Goal: Task Accomplishment & Management: Contribute content

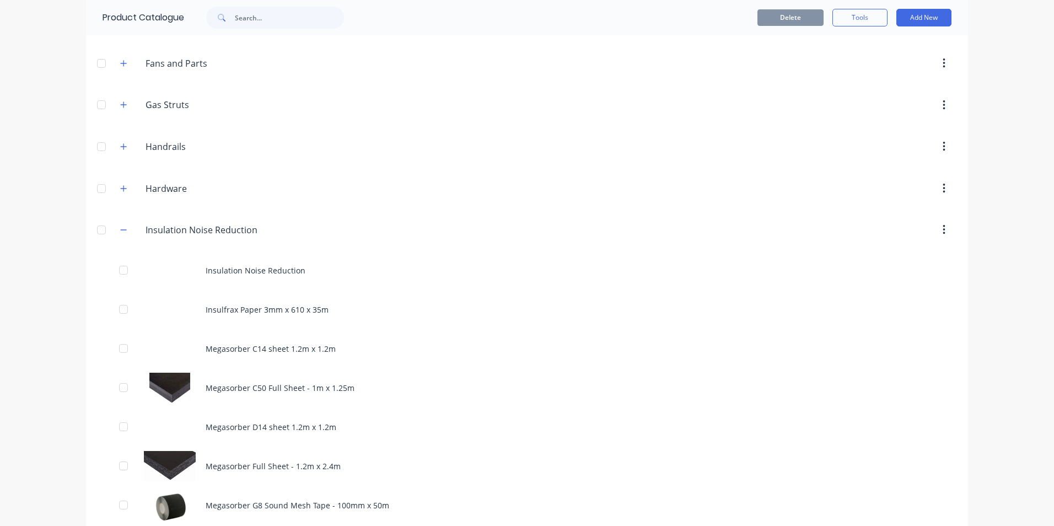
scroll to position [441, 0]
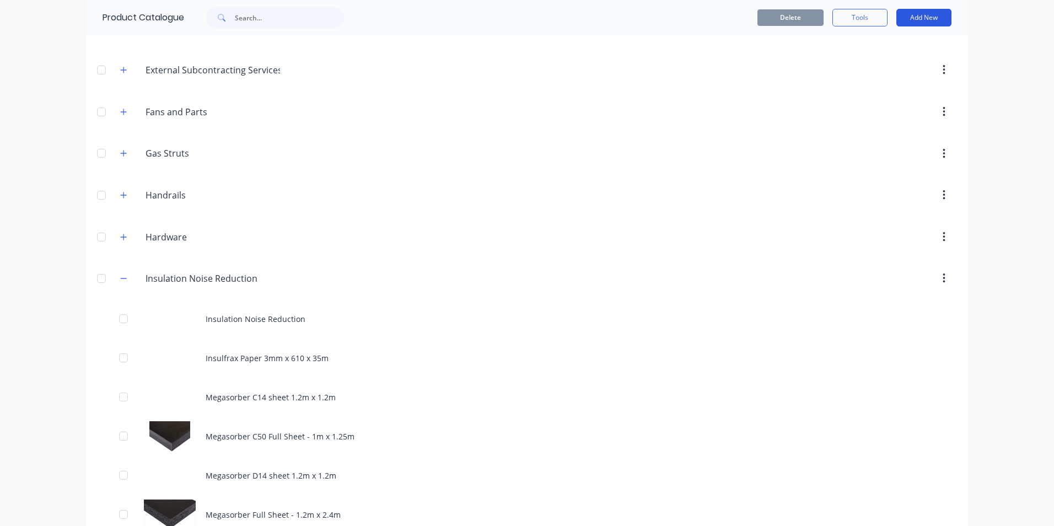
click at [920, 18] on button "Add New" at bounding box center [923, 18] width 55 height 18
click at [862, 66] on div "Product" at bounding box center [899, 68] width 85 height 16
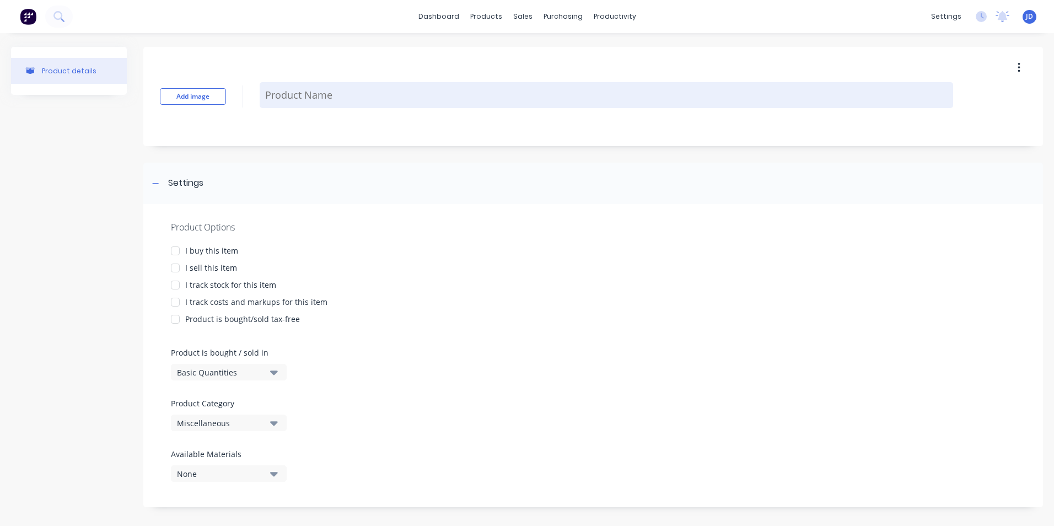
click at [302, 95] on textarea at bounding box center [607, 95] width 694 height 26
type textarea "x"
type textarea "T"
type textarea "x"
type textarea "Ta"
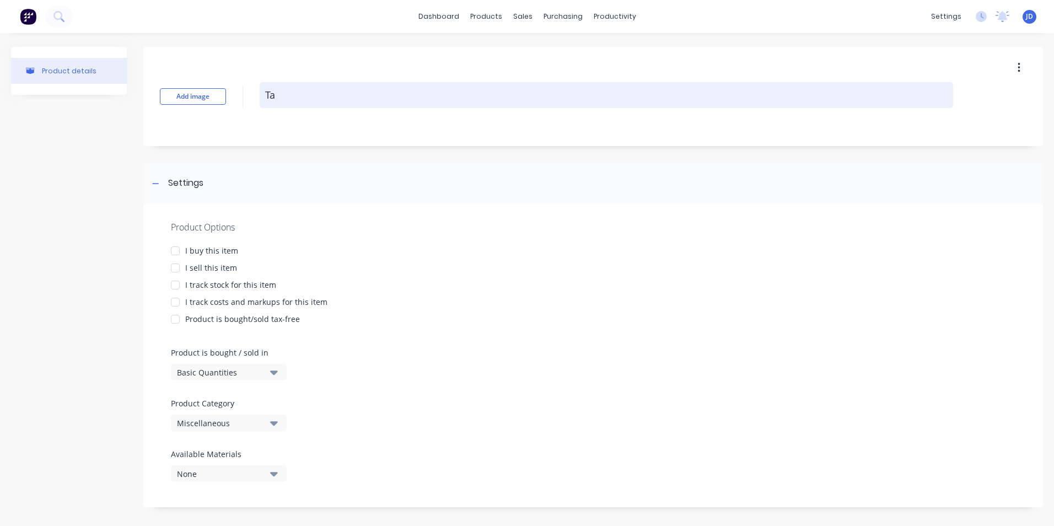
type textarea "x"
type textarea "Tar"
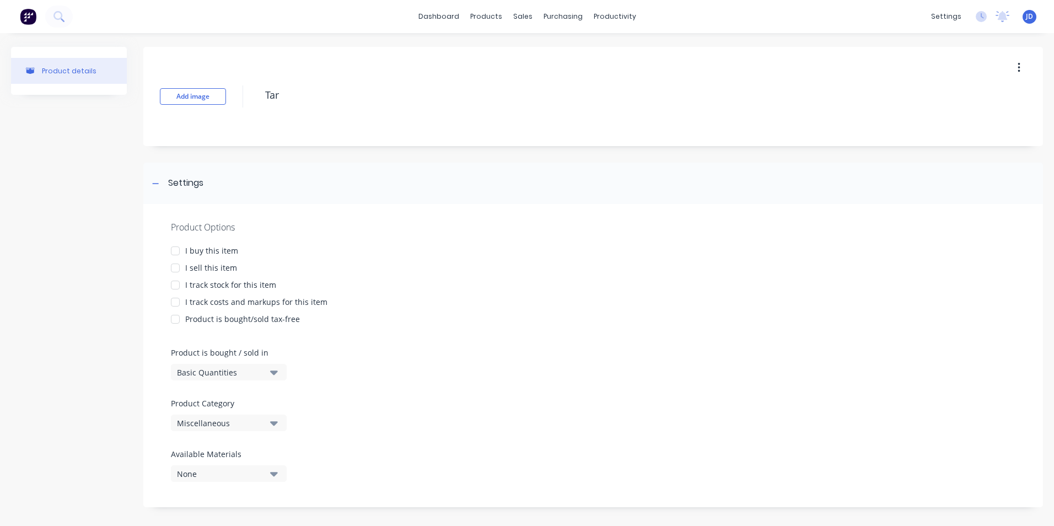
click at [175, 255] on div at bounding box center [175, 251] width 22 height 22
click at [174, 274] on div at bounding box center [175, 285] width 22 height 22
click at [178, 268] on div at bounding box center [175, 268] width 22 height 22
click at [176, 303] on div at bounding box center [175, 302] width 22 height 22
type textarea "x"
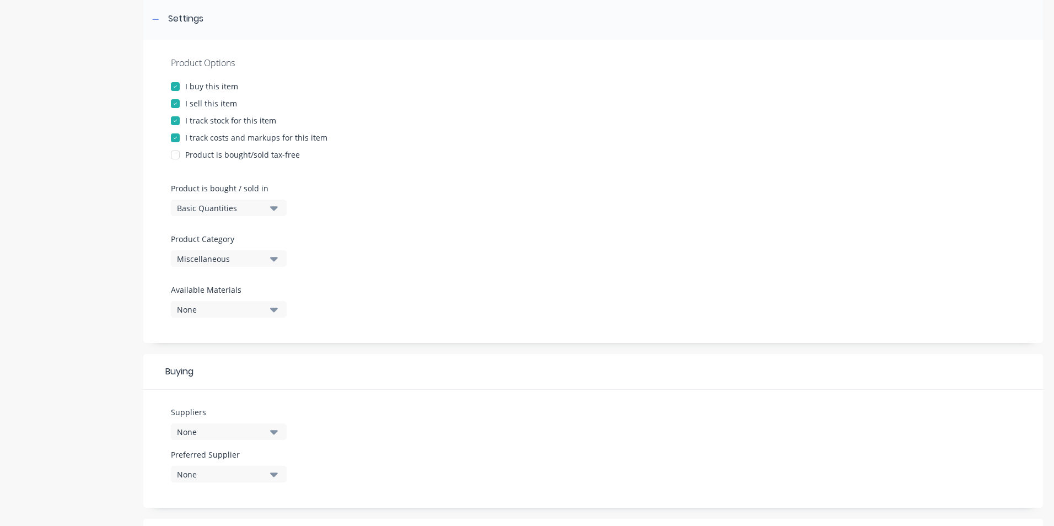
scroll to position [165, 0]
type textarea "Tar"
type textarea "x"
type textarea "Tar"
click at [272, 258] on icon "button" at bounding box center [274, 258] width 8 height 4
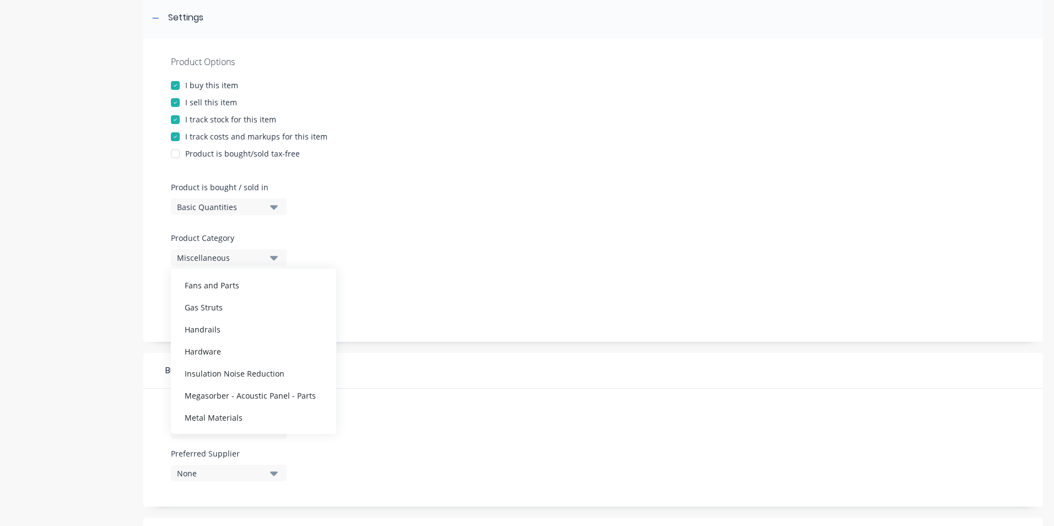
scroll to position [266, 0]
click at [229, 361] on div "Insulation Noise Reduction" at bounding box center [253, 361] width 165 height 22
type textarea "x"
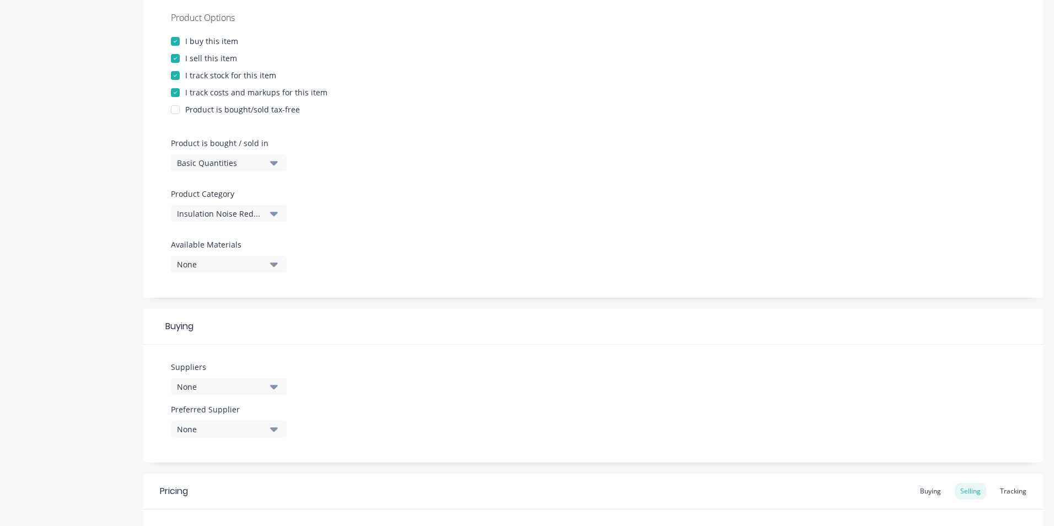
scroll to position [375, 0]
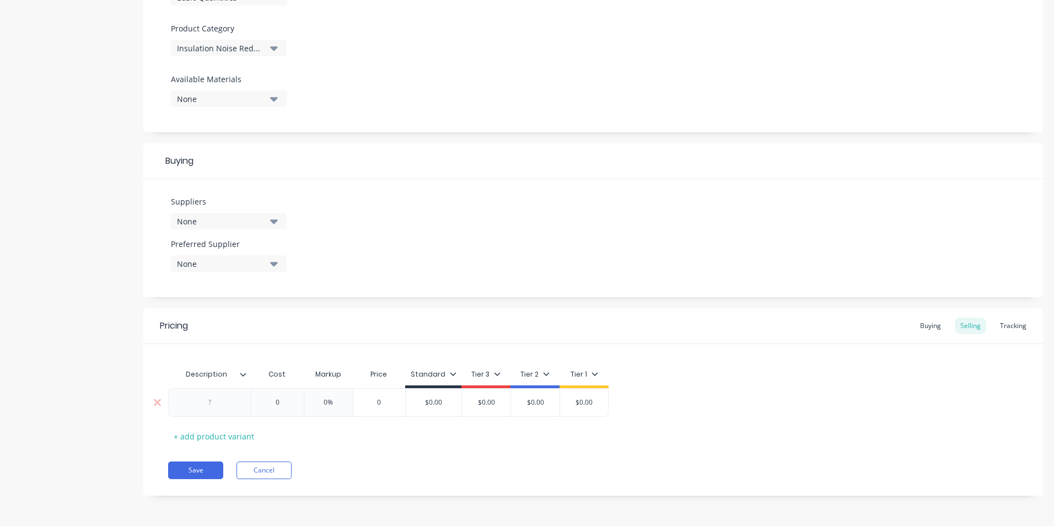
click at [216, 405] on div at bounding box center [209, 402] width 55 height 14
click at [196, 475] on button "Save" at bounding box center [195, 470] width 55 height 18
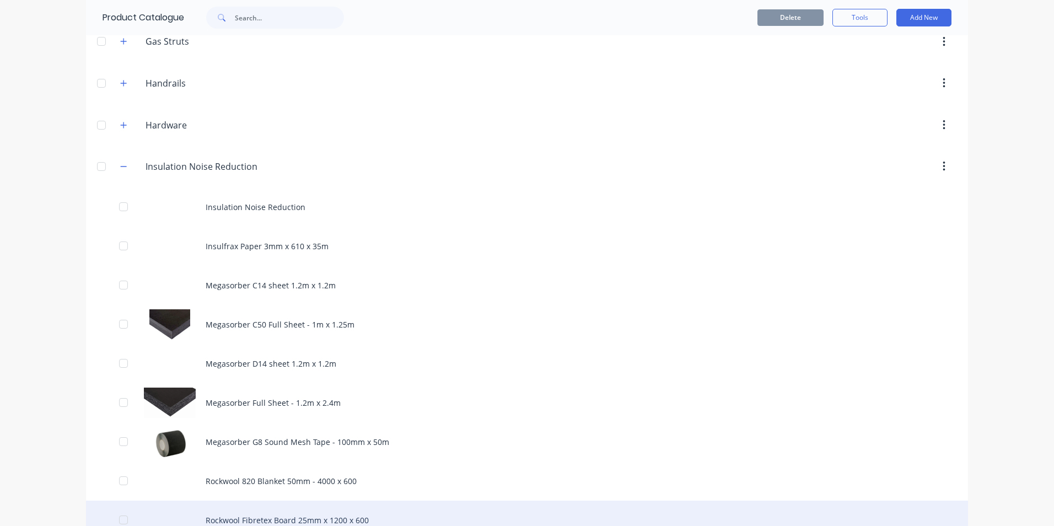
scroll to position [551, 0]
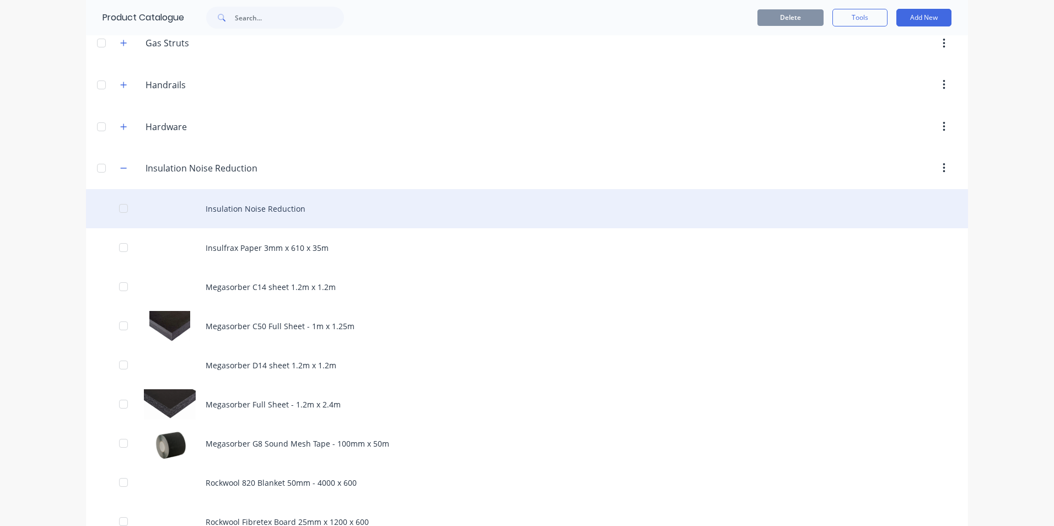
click at [254, 208] on div "Insulation Noise Reduction" at bounding box center [527, 208] width 882 height 39
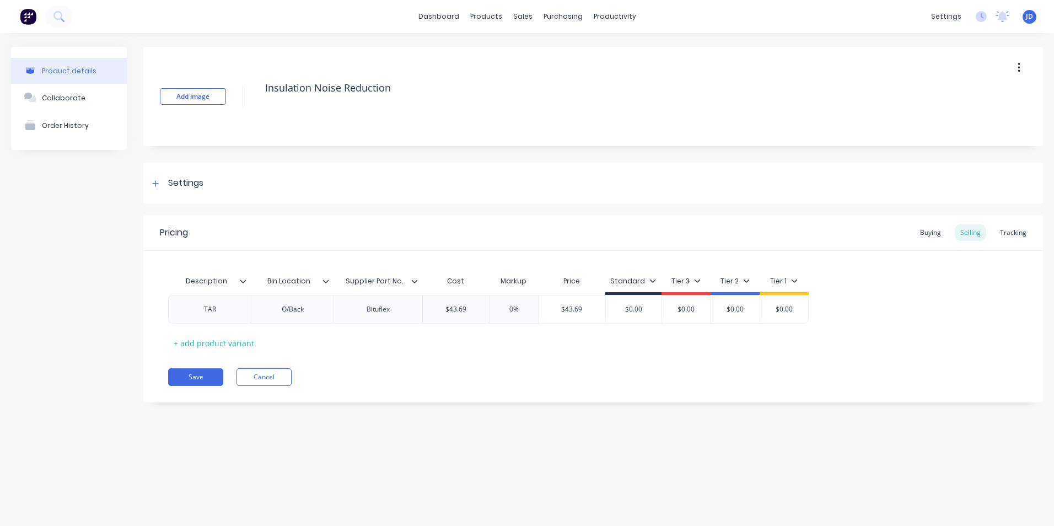
click at [1022, 66] on button "button" at bounding box center [1019, 68] width 26 height 20
click at [958, 118] on div "Delete" at bounding box center [979, 119] width 85 height 16
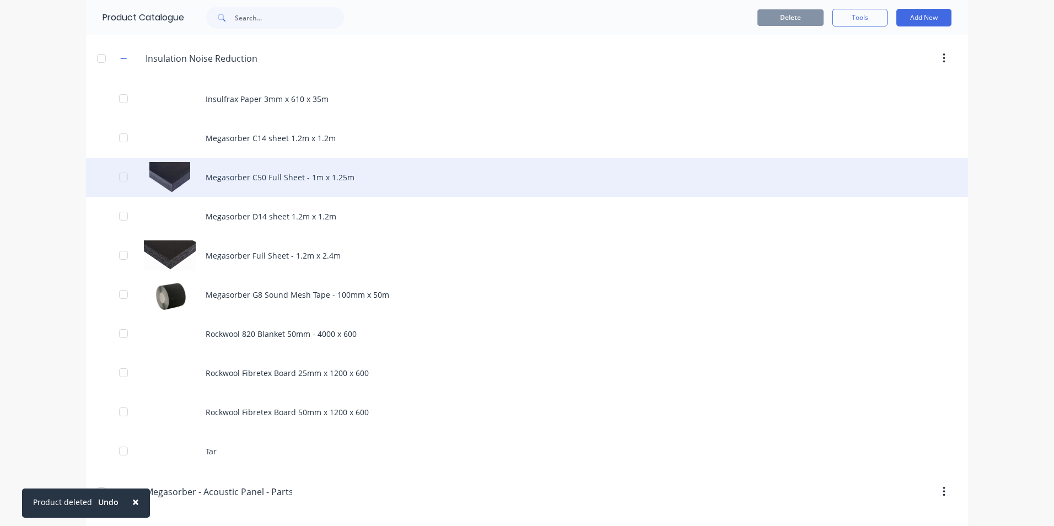
scroll to position [662, 0]
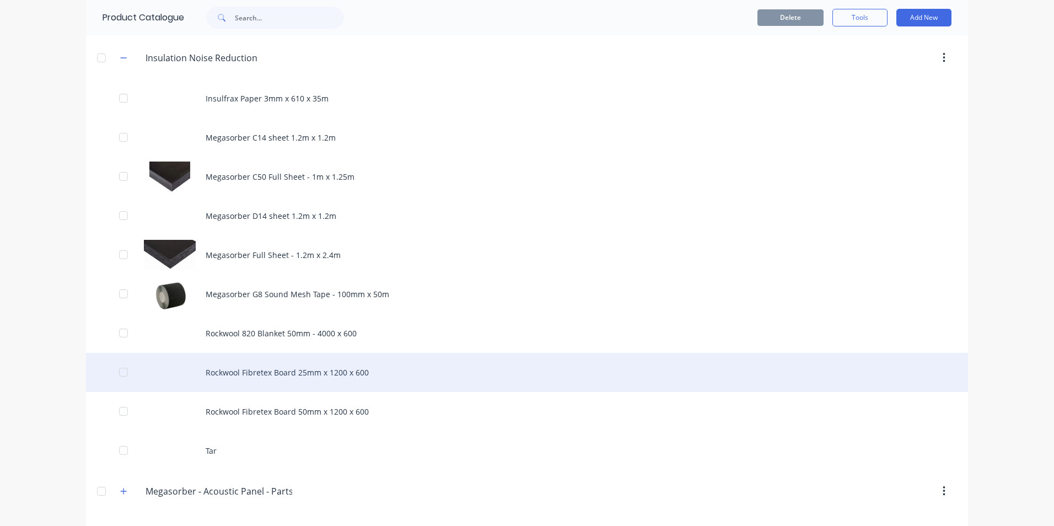
click at [260, 374] on div "Rockwool Fibretex Board 25mm x 1200 x 600" at bounding box center [527, 372] width 882 height 39
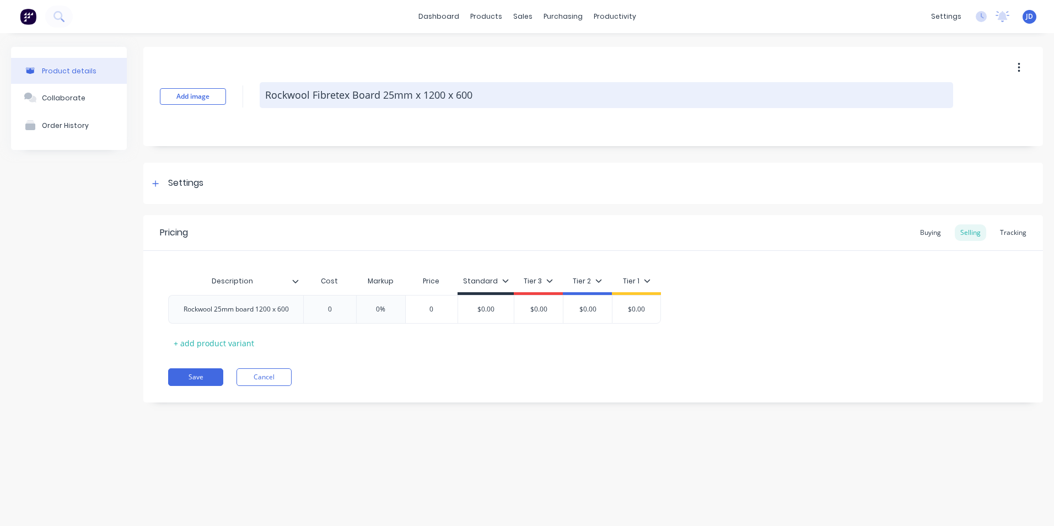
click at [352, 96] on textarea "Rockwool Fibretex Board 25mm x 1200 x 600" at bounding box center [607, 95] width 694 height 26
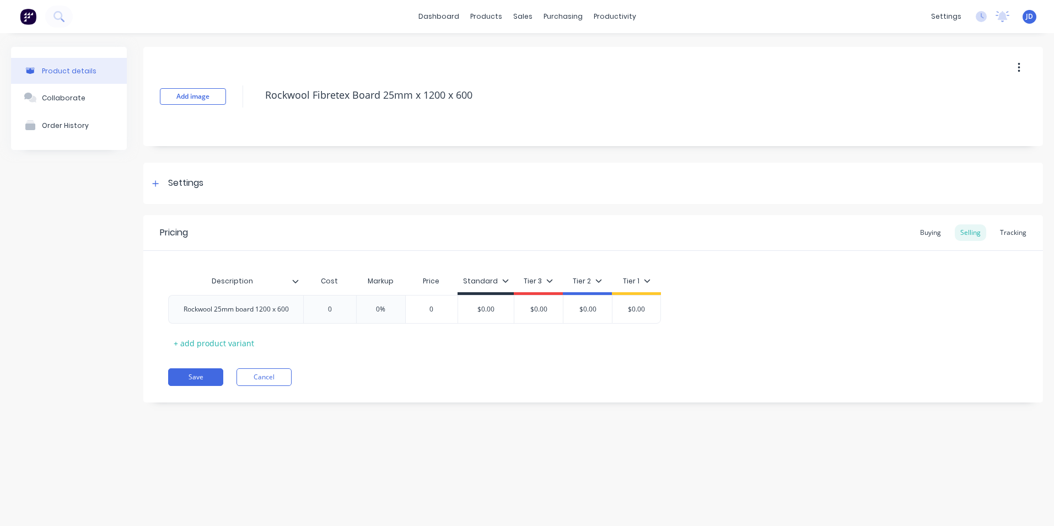
type textarea "x"
type textarea "Rockwool Fibretex 8Board 25mm x 1200 x 600"
type textarea "x"
type textarea "Rockwool Fibretex 82Board 25mm x 1200 x 600"
type textarea "x"
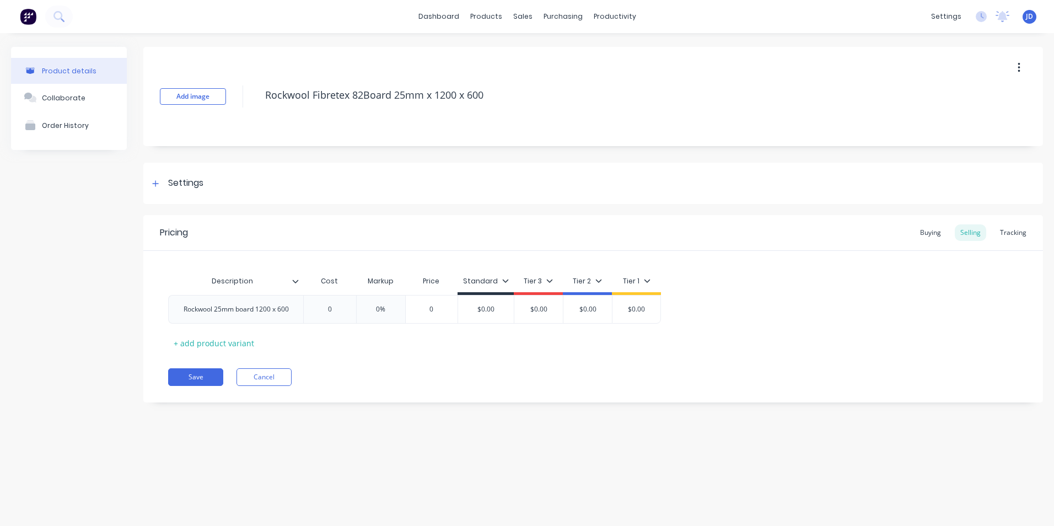
type textarea "Rockwool Fibretex 820Board 25mm x 1200 x 600"
type textarea "x"
type textarea "Rockwool Fibretex 820 Board 25mm x 1200 x 600"
type textarea "x"
type textarea "Rockwool Fibretex 820 Board 25mm x 1200 x 600"
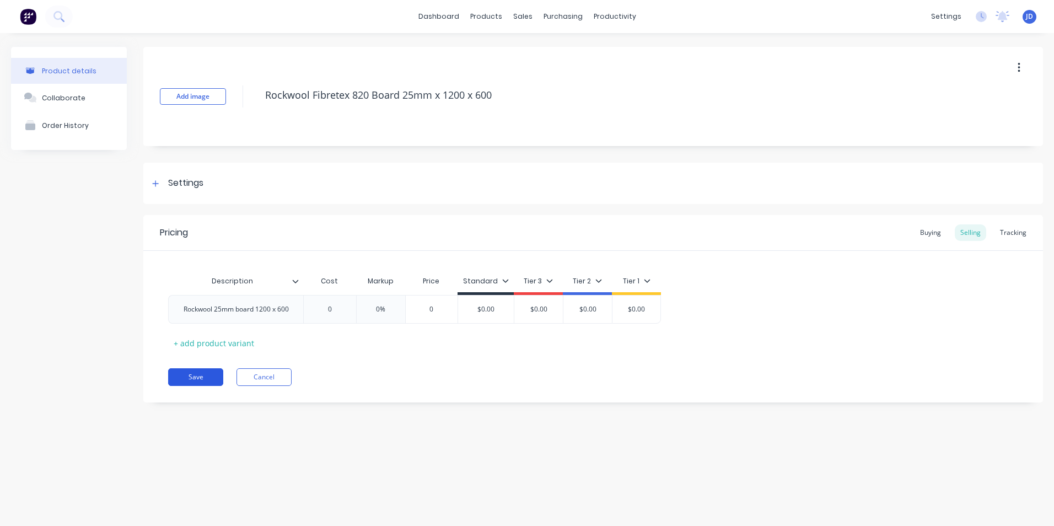
click at [203, 377] on button "Save" at bounding box center [195, 377] width 55 height 18
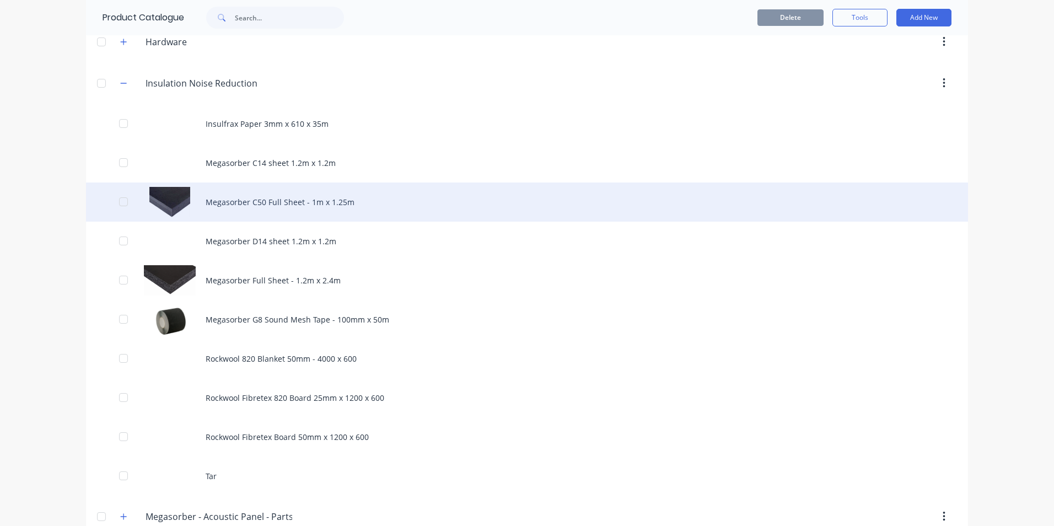
scroll to position [662, 0]
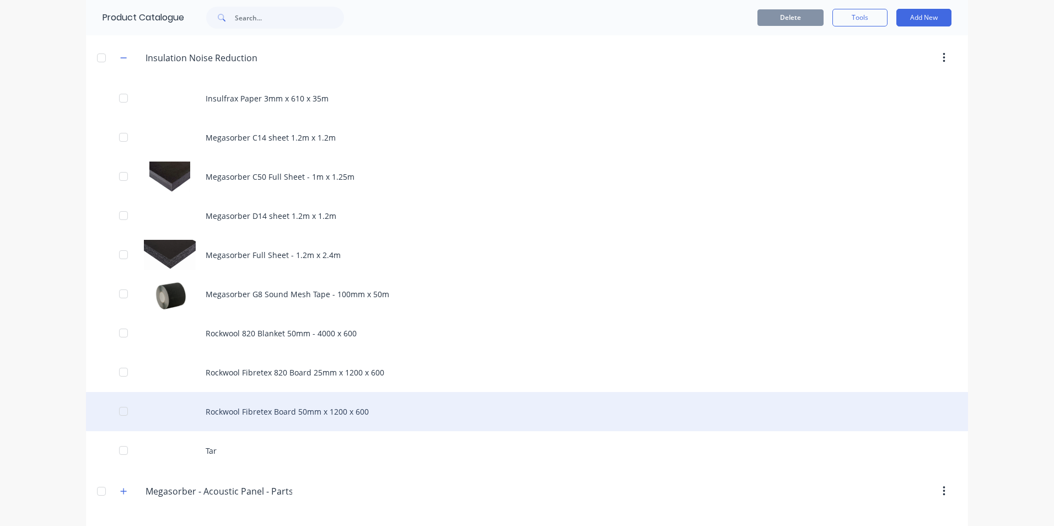
click at [263, 412] on div "Rockwool Fibretex Board 50mm x 1200 x 600" at bounding box center [527, 411] width 882 height 39
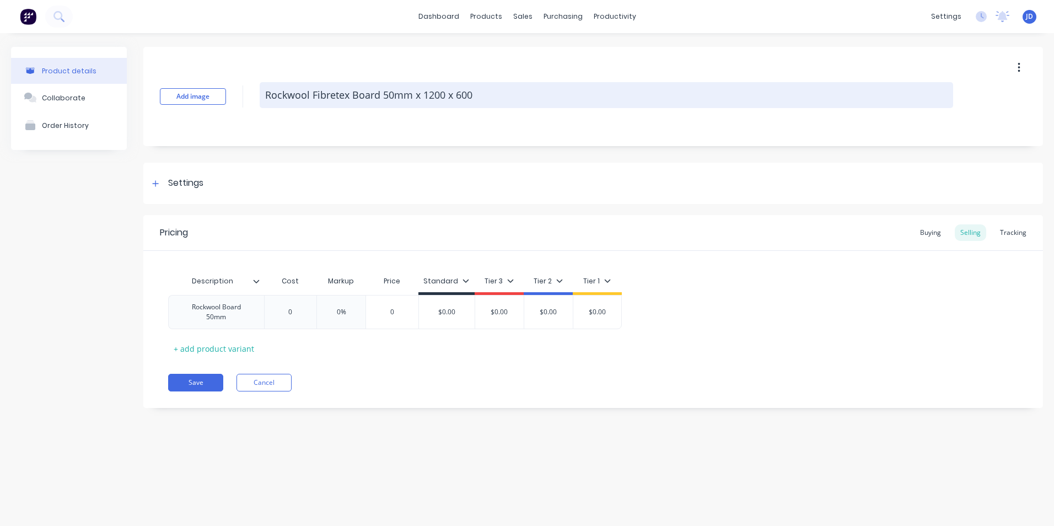
click at [352, 94] on textarea "Rockwool Fibretex Board 50mm x 1200 x 600" at bounding box center [607, 95] width 694 height 26
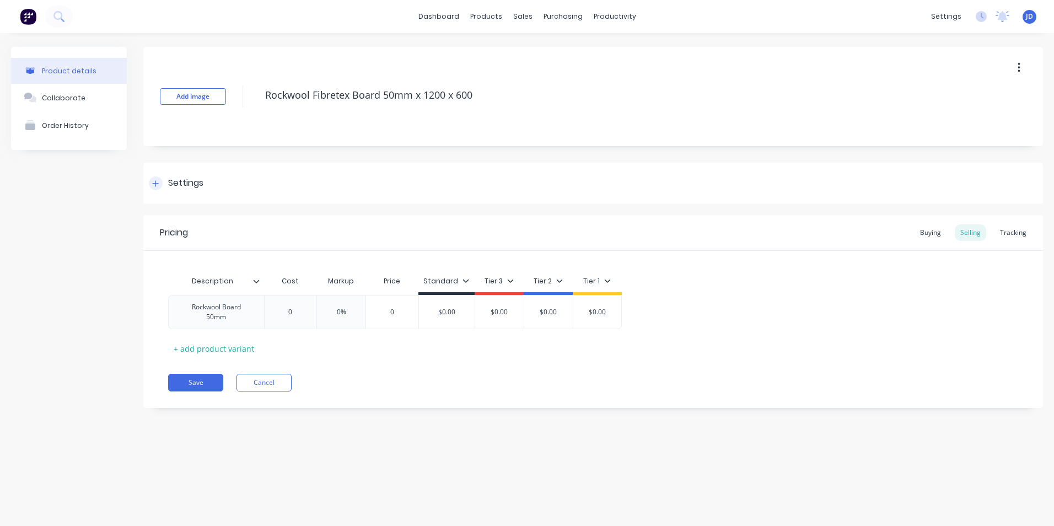
type textarea "x"
type textarea "Rockwool Fibretex 8Board 50mm x 1200 x 600"
type textarea "x"
type textarea "Rockwool Fibretex 82Board 50mm x 1200 x 600"
type textarea "x"
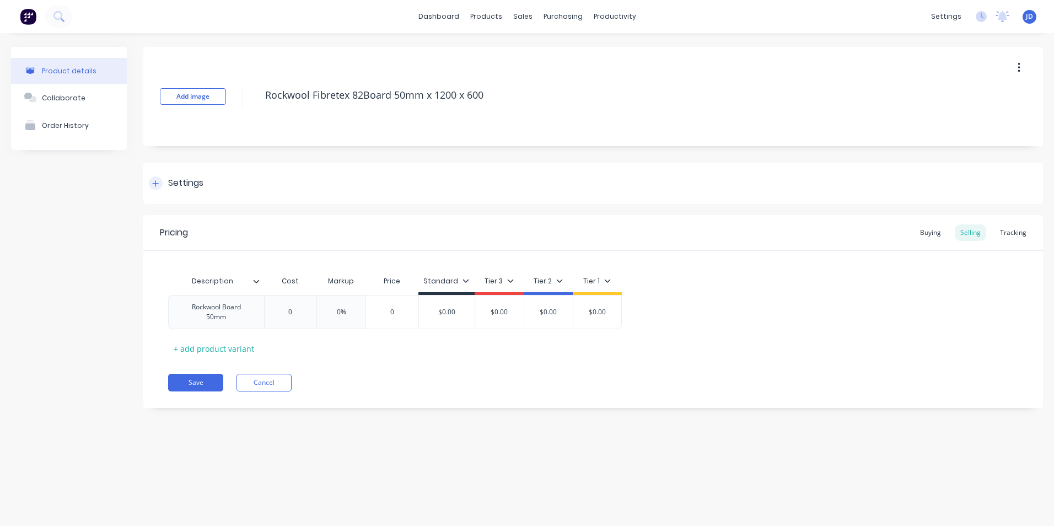
type textarea "Rockwool Fibretex 820Board 50mm x 1200 x 600"
type textarea "x"
type textarea "Rockwool Fibretex 820 Board 50mm x 1200 x 600"
type textarea "x"
type textarea "Rockwool Fibretex 820 Board 50mm x 1200 x 600"
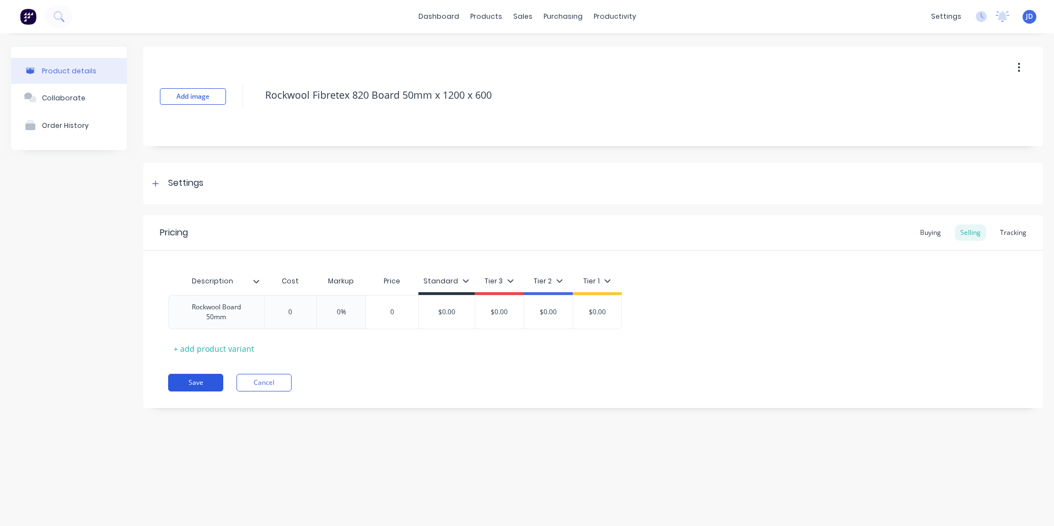
click at [193, 384] on button "Save" at bounding box center [195, 383] width 55 height 18
type textarea "x"
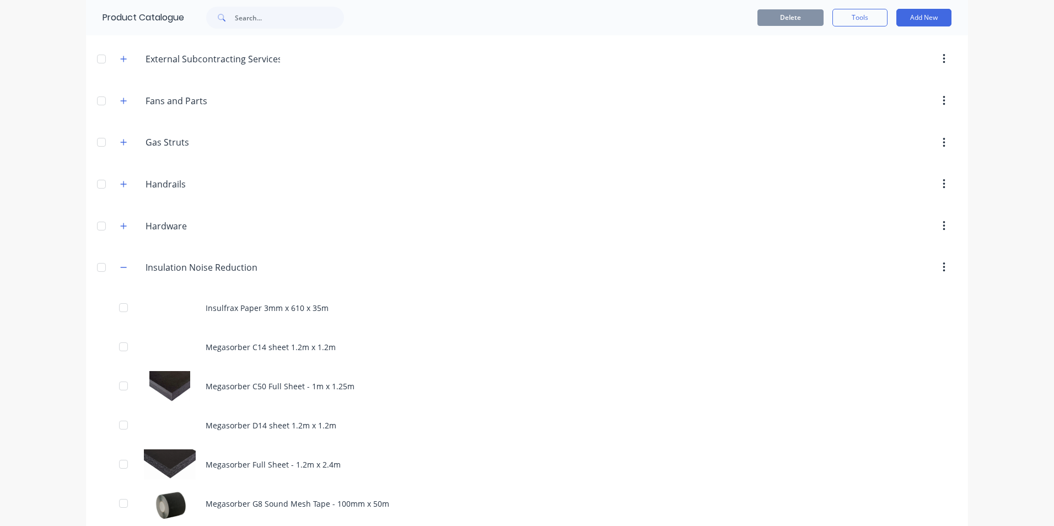
scroll to position [496, 0]
